Goal: Task Accomplishment & Management: Manage account settings

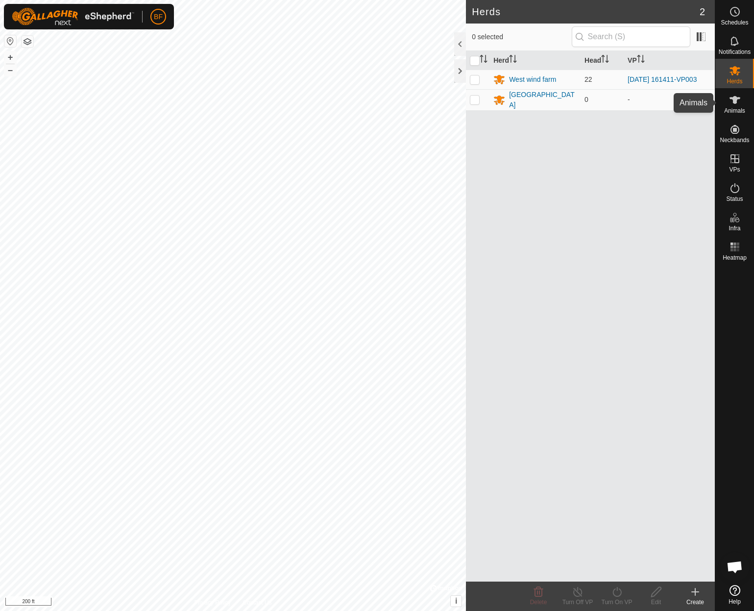
click at [736, 103] on icon at bounding box center [735, 100] width 11 height 8
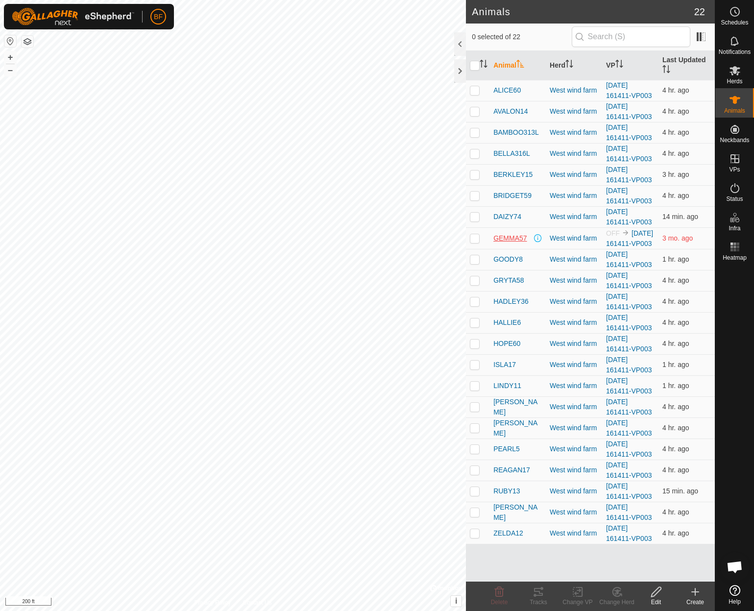
click at [510, 243] on span "GEMMA57" at bounding box center [509, 238] width 33 height 10
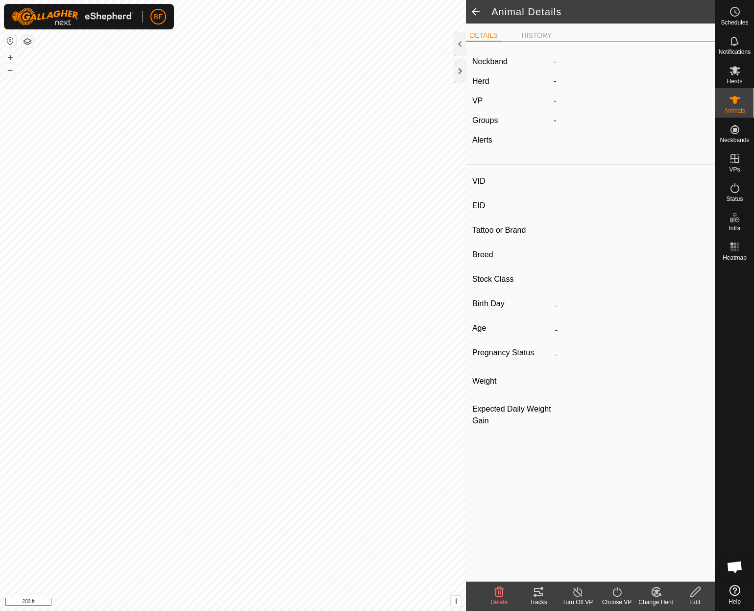
type input "GEMMA57"
type input "-"
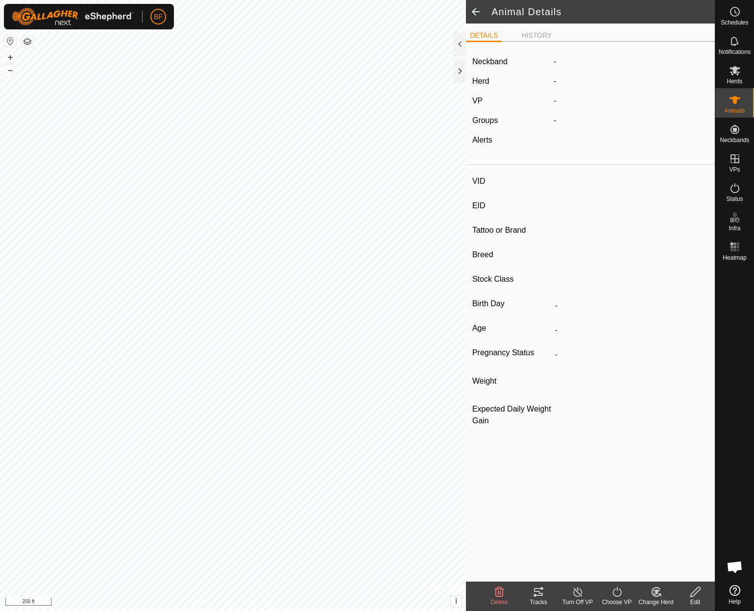
type input "0 kg"
type input "-"
